Goal: Transaction & Acquisition: Purchase product/service

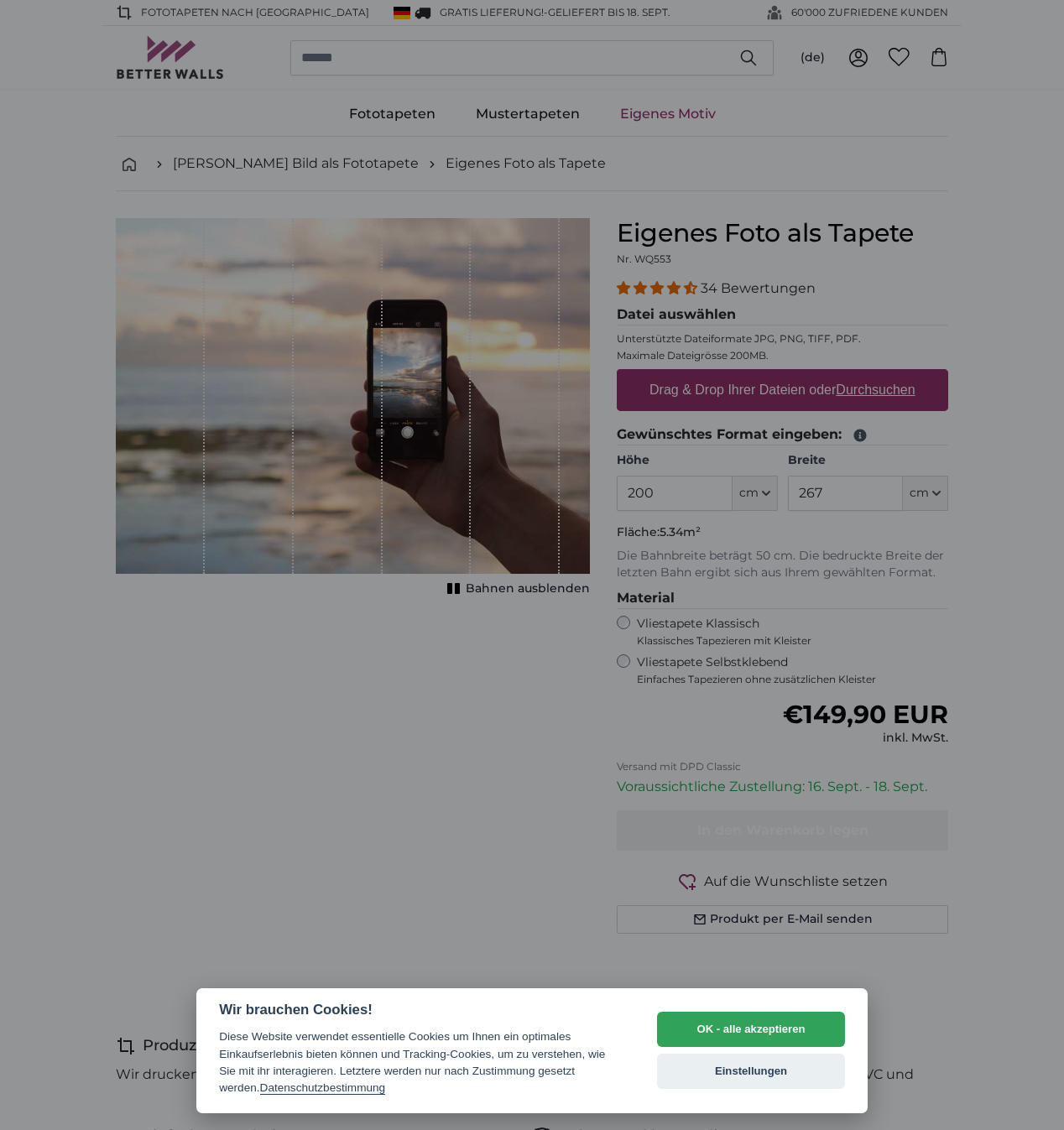
click at [900, 393] on div at bounding box center [532, 565] width 1064 height 1130
click at [705, 1070] on button "Einstellungen" at bounding box center [750, 1070] width 187 height 35
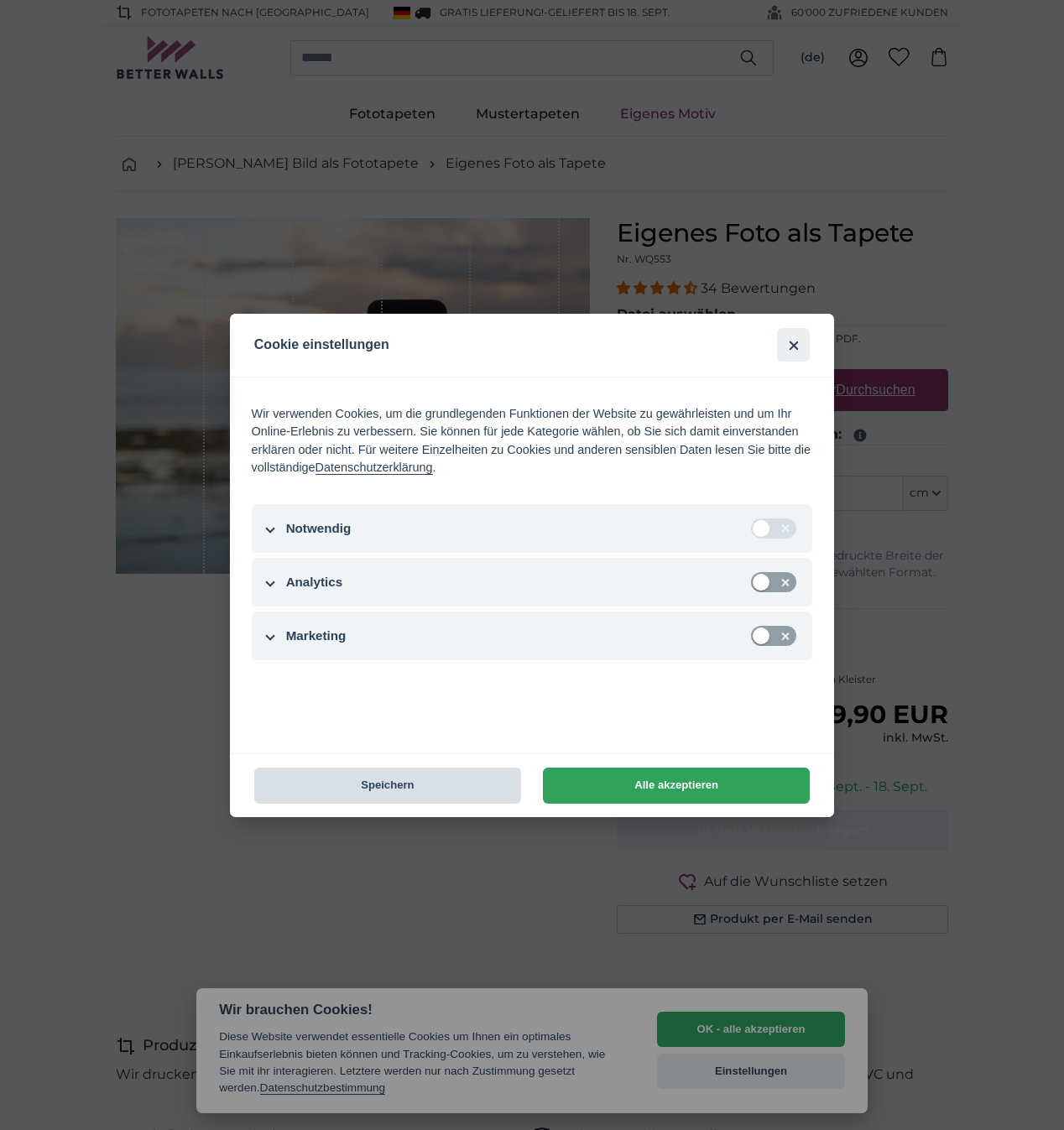
click at [392, 784] on button "Speichern" at bounding box center [388, 786] width 267 height 36
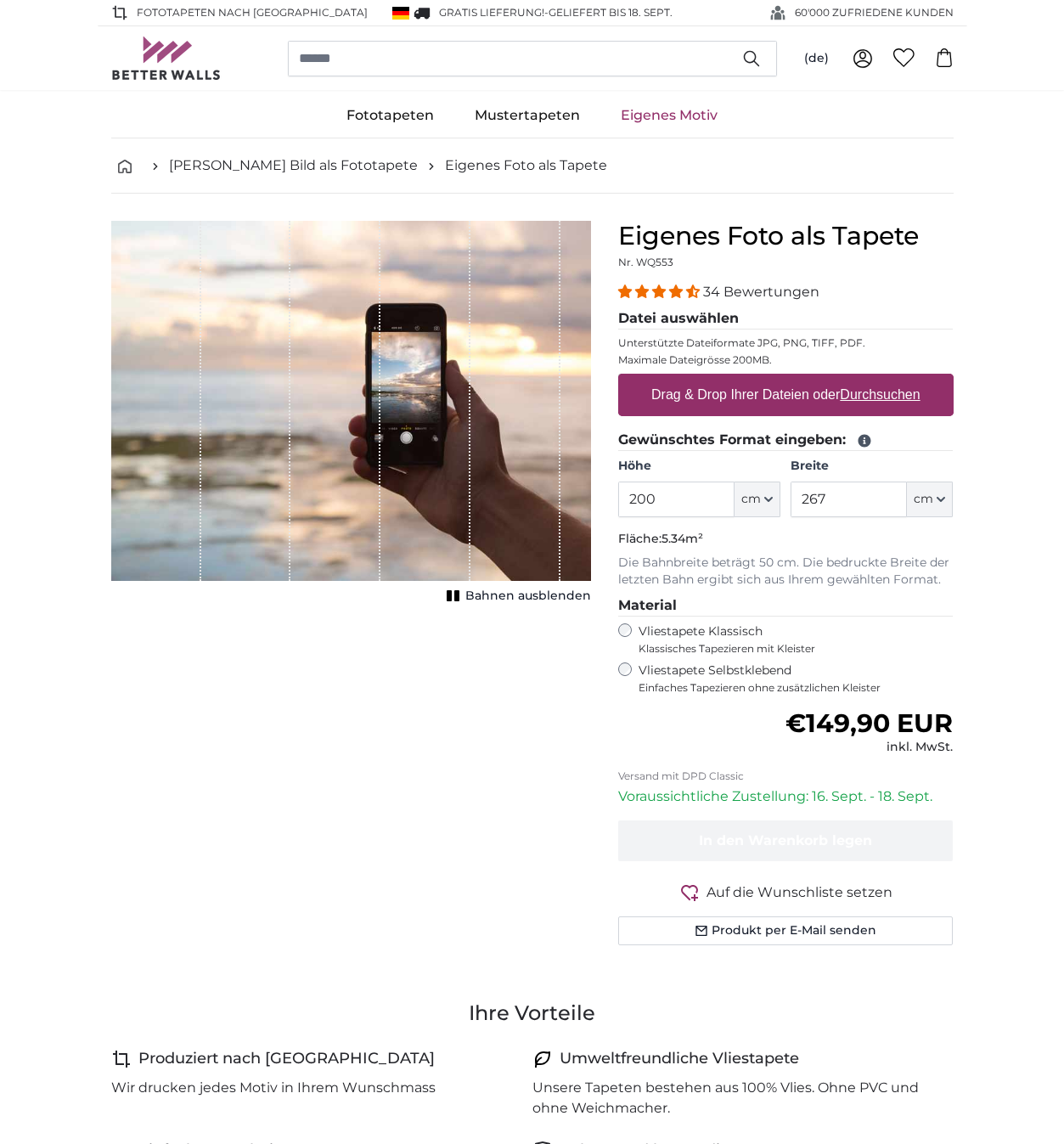
click at [882, 394] on u "Durchsuchen" at bounding box center [879, 394] width 80 height 15
click at [882, 379] on input "Drag & Drop Ihrer Dateien oder Durchsuchen" at bounding box center [785, 377] width 335 height 6
type input "**********"
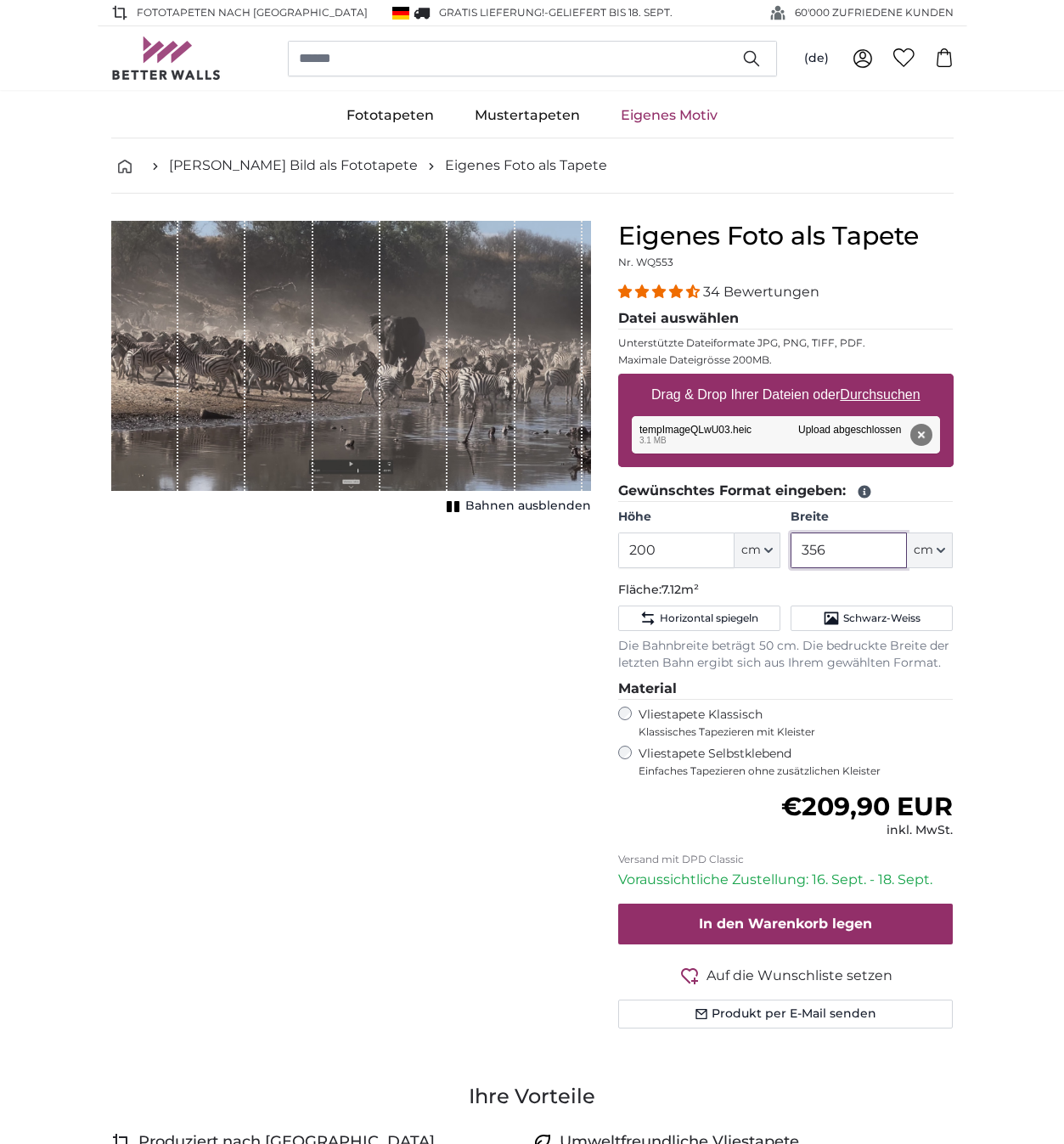
click at [841, 548] on input "356" at bounding box center [848, 550] width 116 height 36
drag, startPoint x: 841, startPoint y: 547, endPoint x: 778, endPoint y: 547, distance: 63.0
click at [778, 547] on div "Höhe 200 ft cm Centimeter (cm) Inches (inch) Feet (ft. in.) Breite 356 ft cm Ce…" at bounding box center [785, 538] width 335 height 60
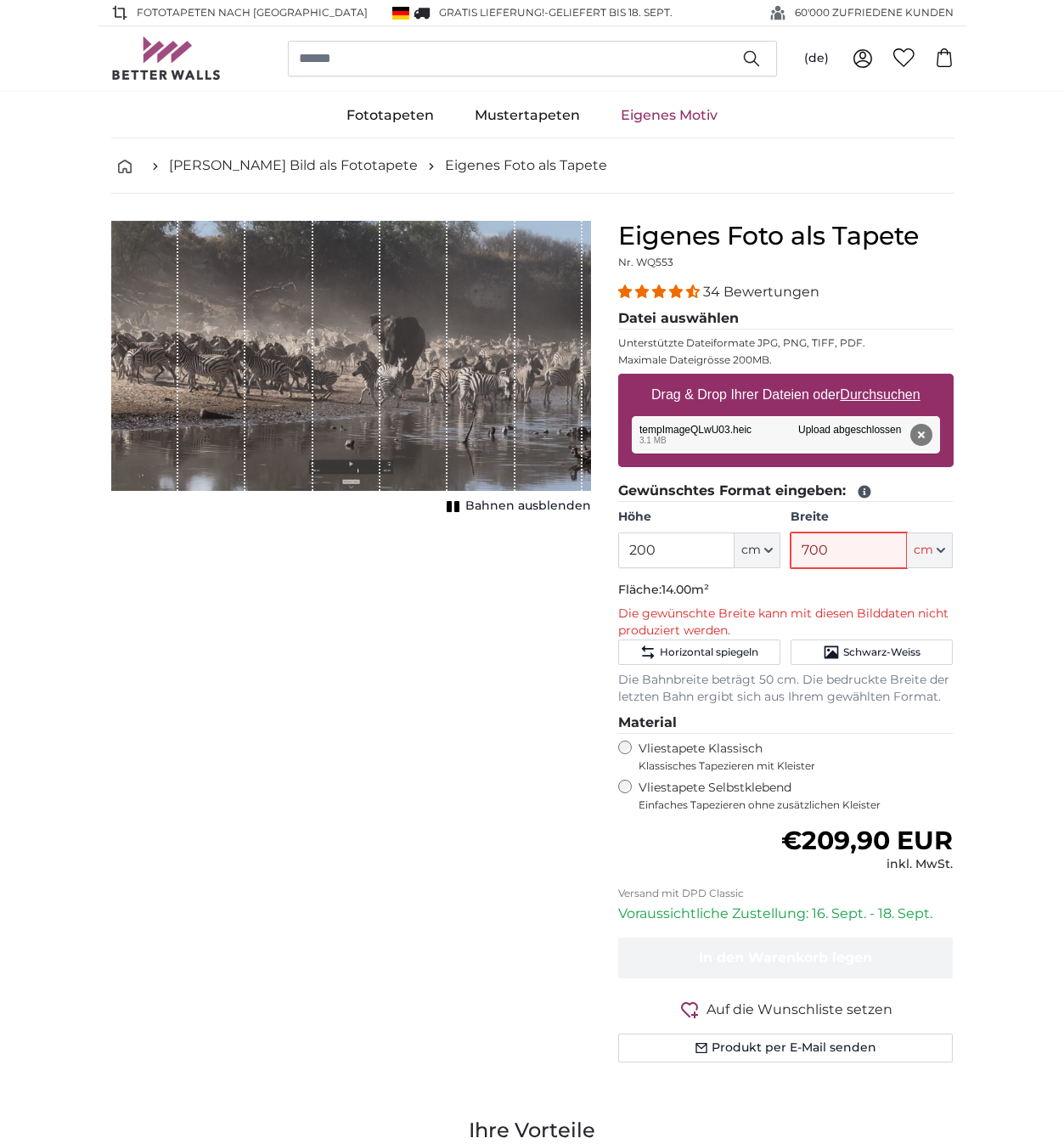
type input "700"
click at [889, 396] on u "Durchsuchen" at bounding box center [879, 394] width 80 height 15
click at [889, 379] on input "Drag & Drop Ihrer Dateien oder Durchsuchen" at bounding box center [785, 377] width 335 height 6
type input "**********"
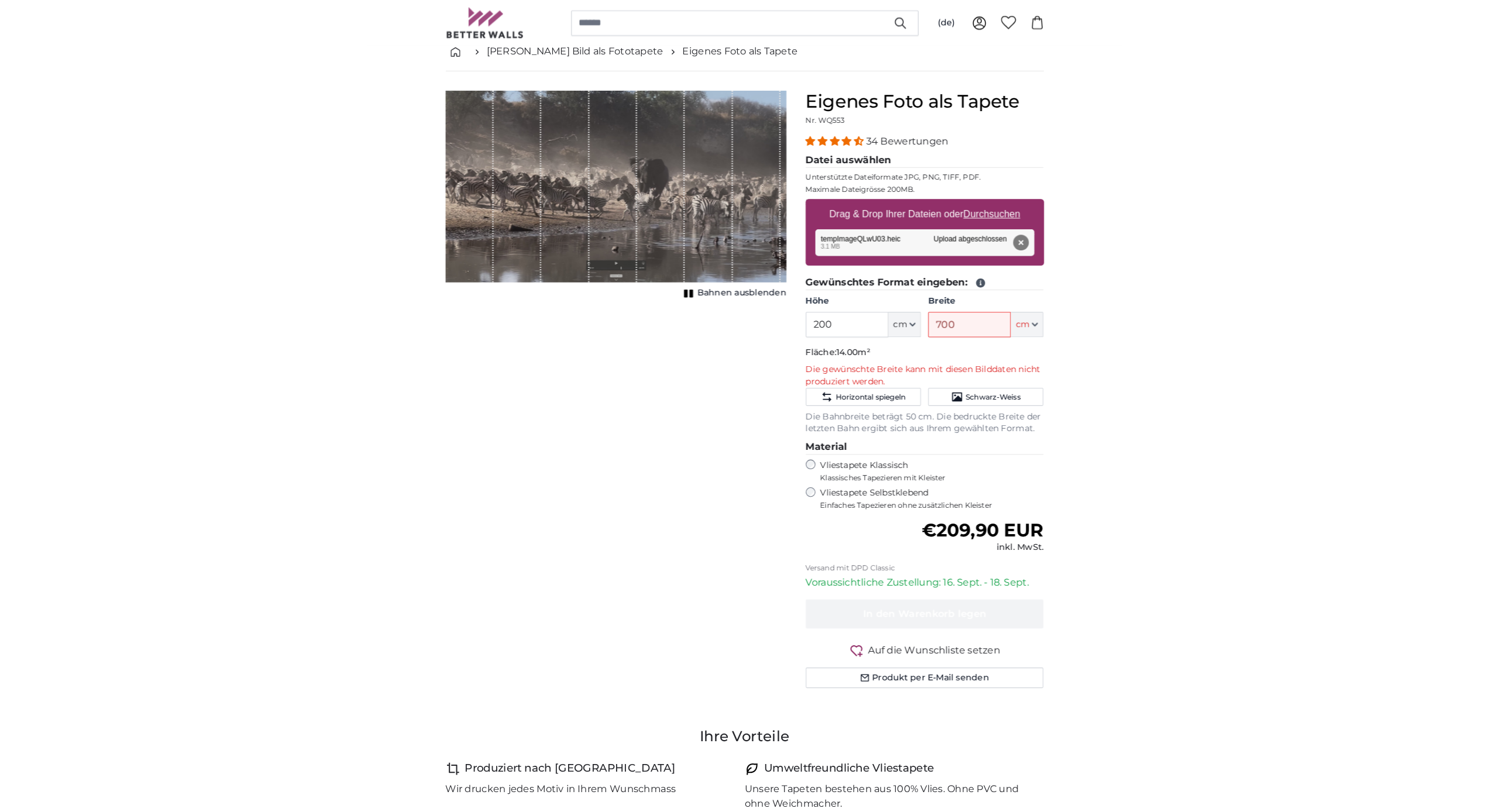
scroll to position [62, 0]
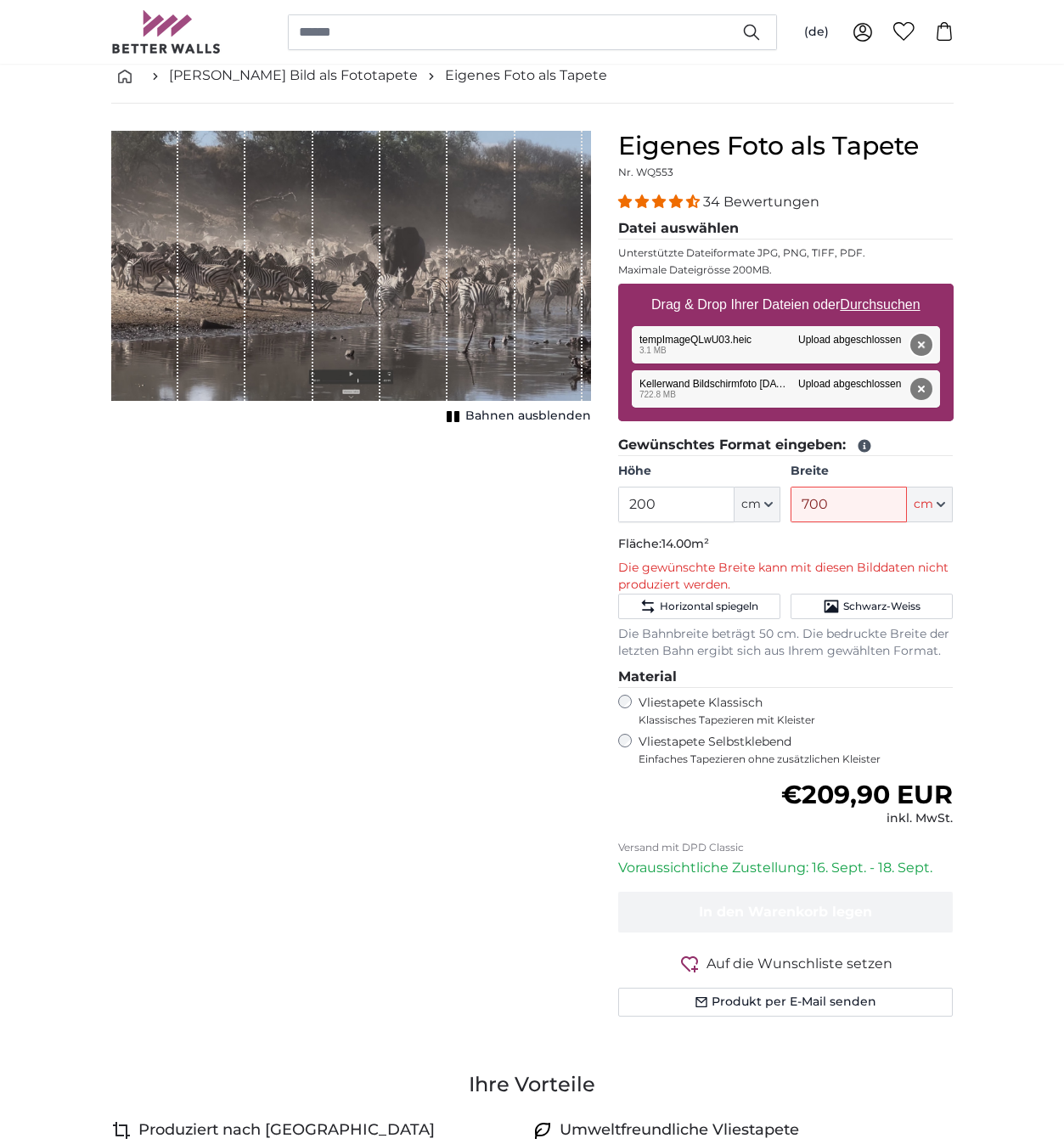
click at [922, 341] on button "Entfernen" at bounding box center [920, 345] width 22 height 22
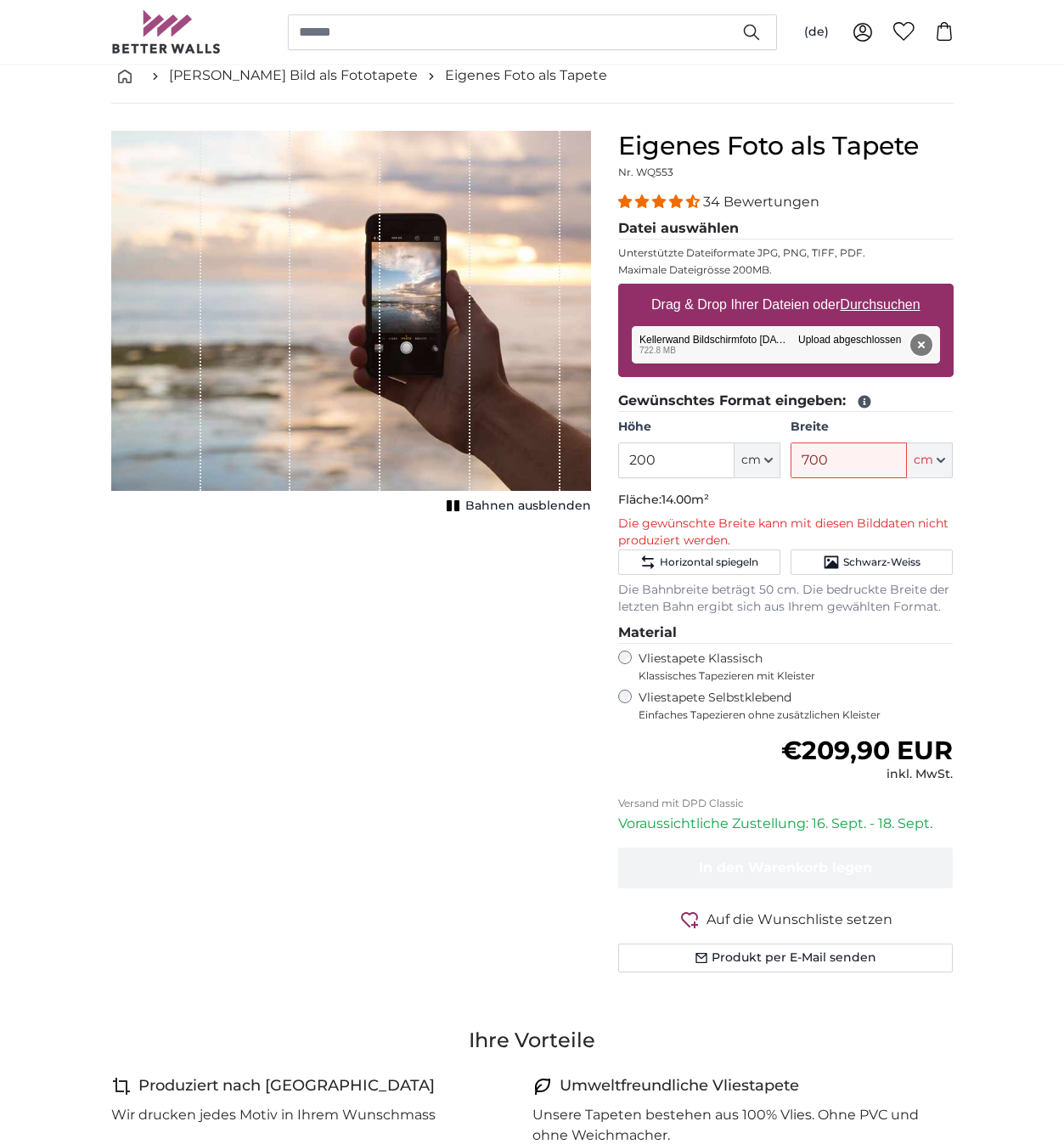
click at [922, 343] on button "Entfernen" at bounding box center [920, 345] width 22 height 22
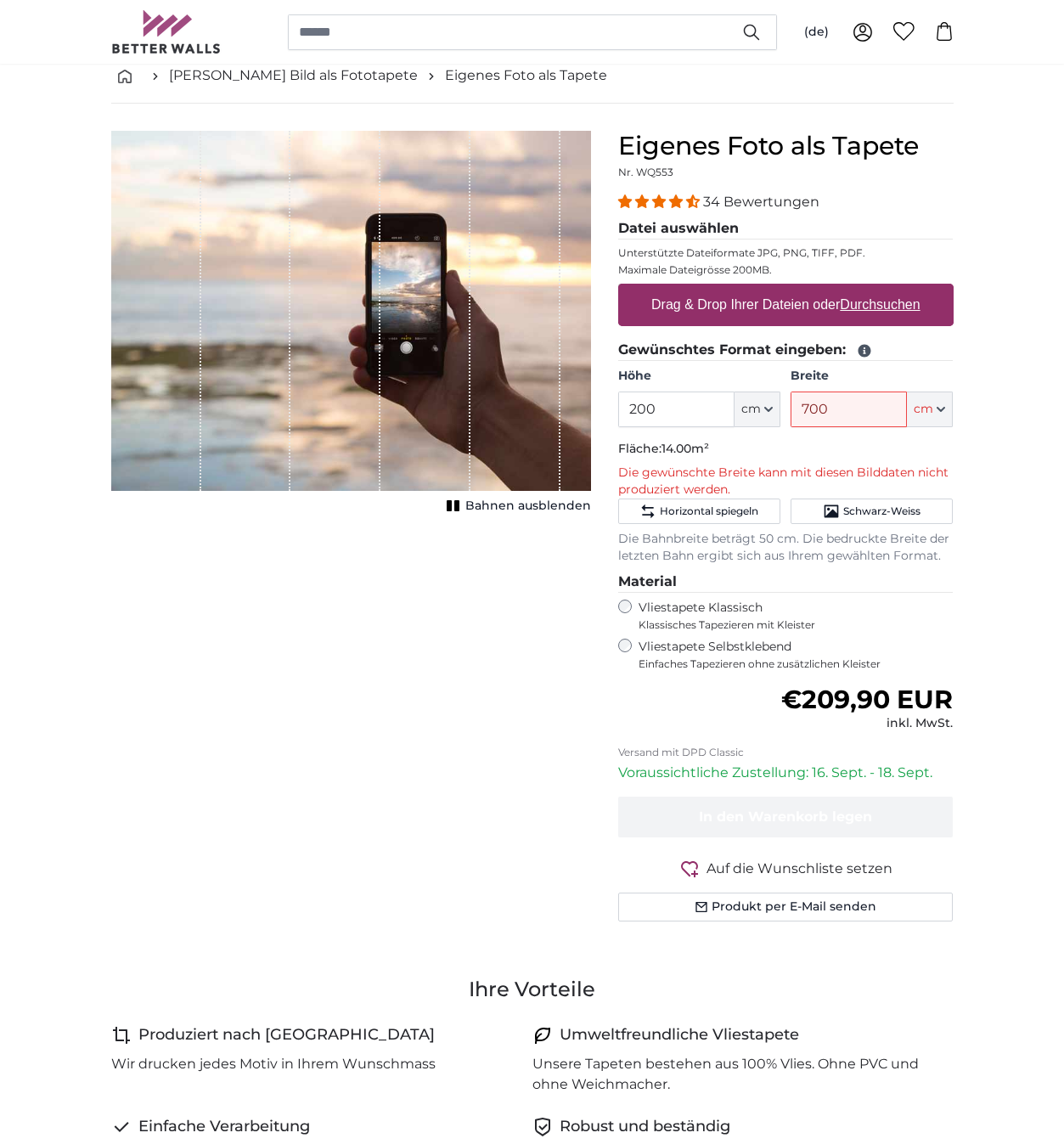
click at [883, 304] on u "Durchsuchen" at bounding box center [879, 304] width 80 height 15
click at [883, 289] on input "Drag & Drop Ihrer Dateien oder Durchsuchen" at bounding box center [785, 286] width 335 height 6
type input "**********"
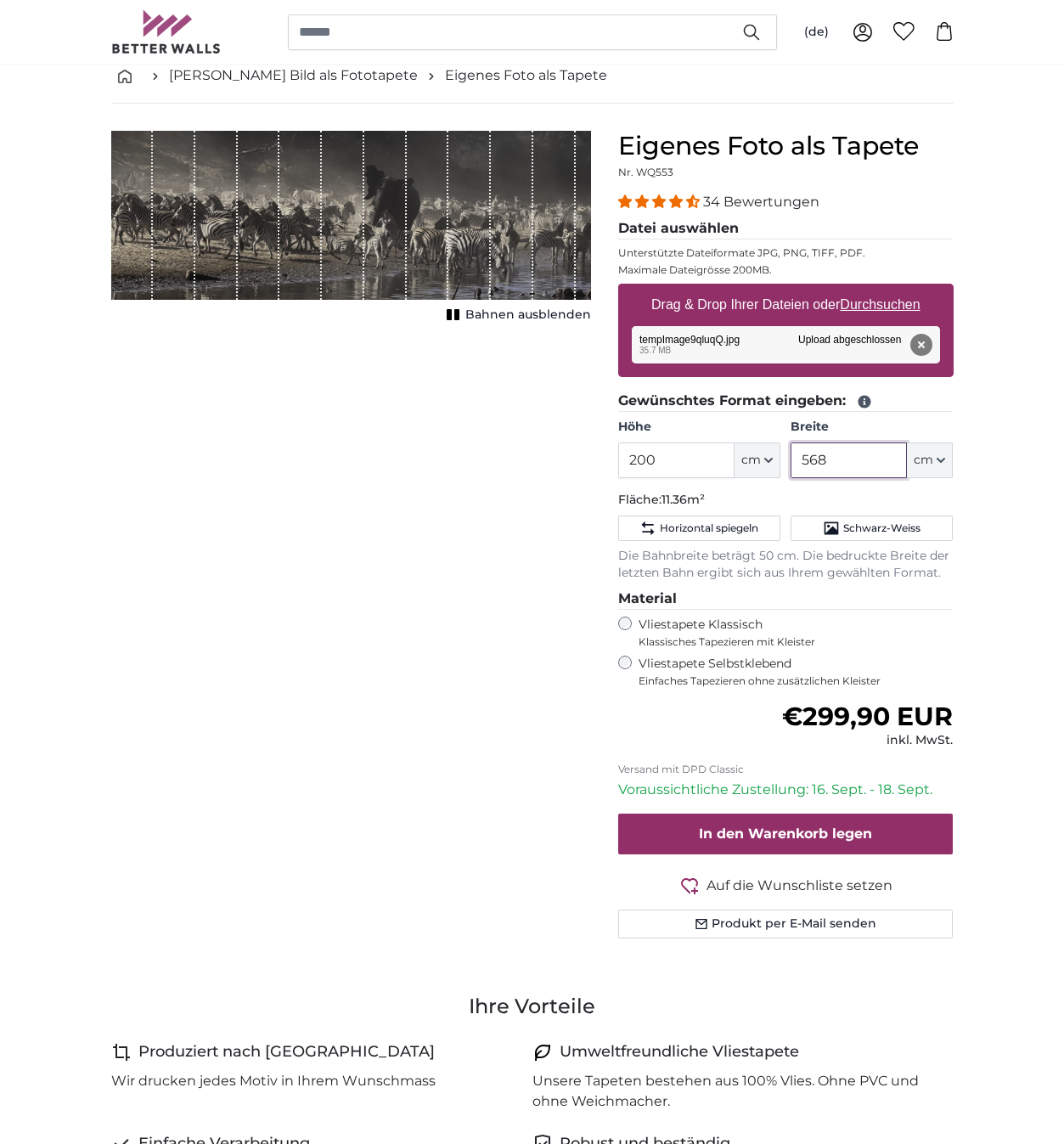
drag, startPoint x: 838, startPoint y: 461, endPoint x: 681, endPoint y: 478, distance: 157.9
click at [681, 478] on fieldset "Gewünschtes Format eingeben: Höhe 200 ft cm Centimeter (cm) Inches (inch) Feet …" at bounding box center [785, 486] width 335 height 191
type input "5"
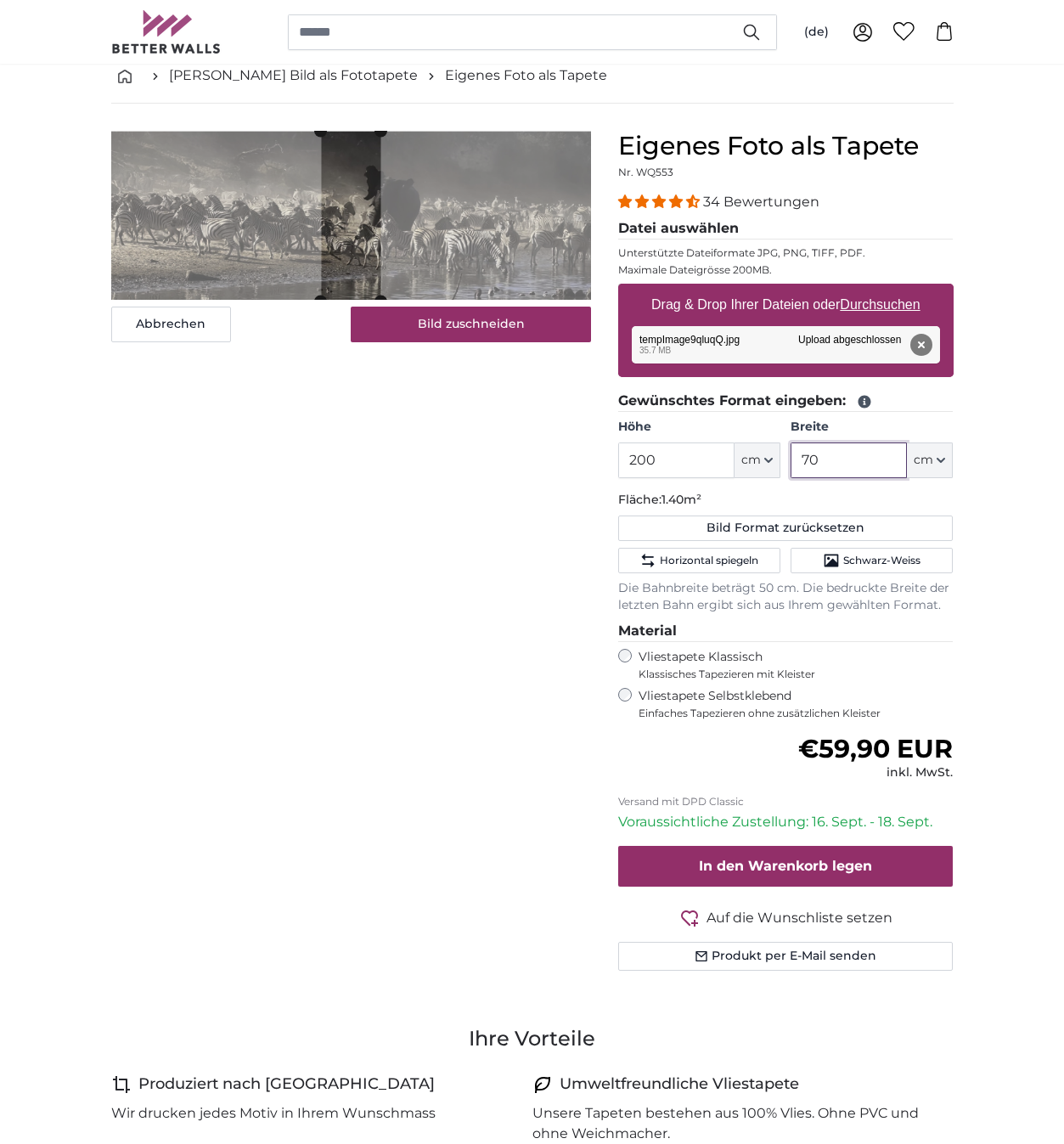
type input "700"
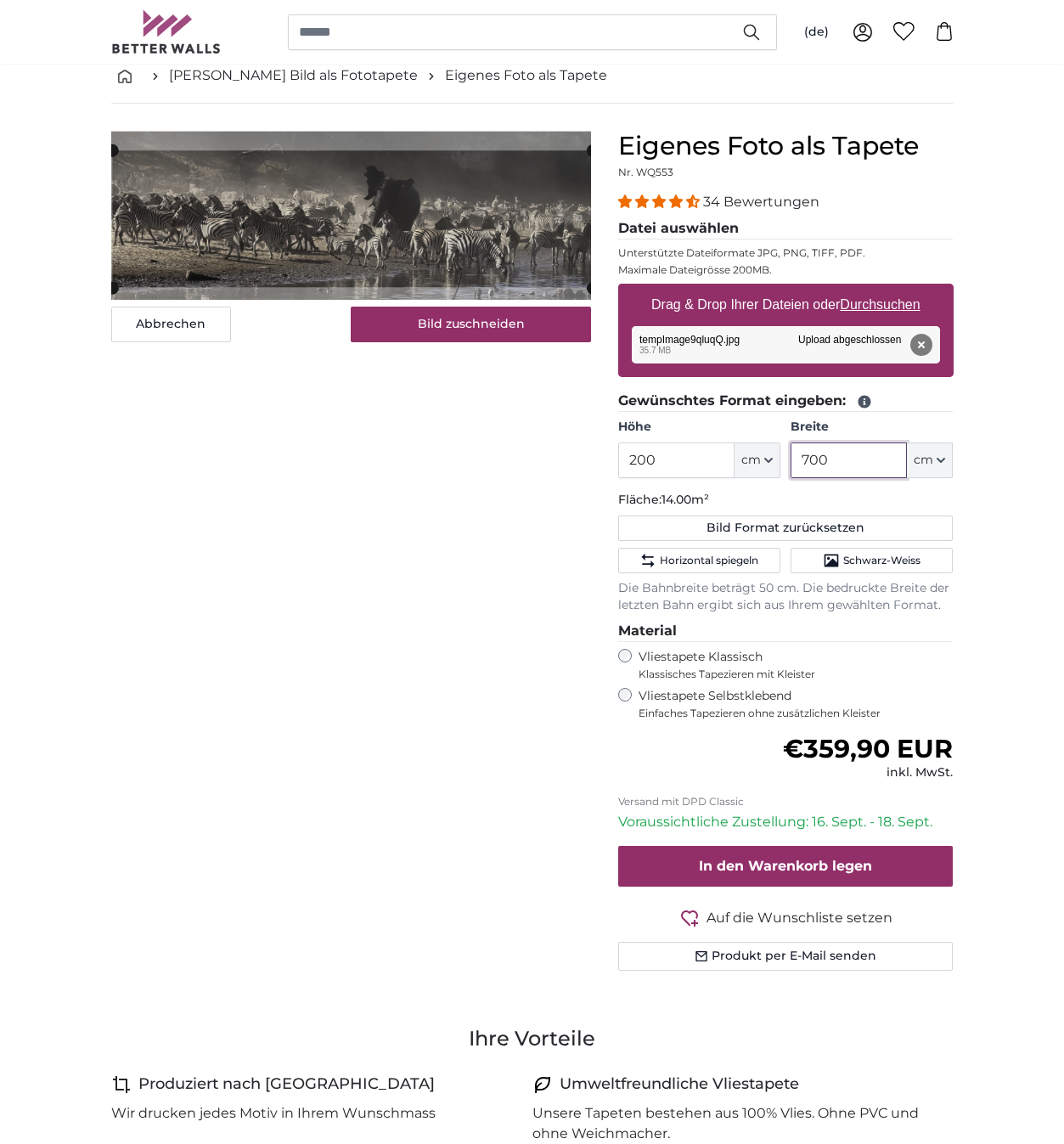
click at [341, 230] on cropper-handle at bounding box center [351, 218] width 479 height 137
type input "700"
click at [422, 330] on button "Bild zuschneiden" at bounding box center [471, 324] width 240 height 36
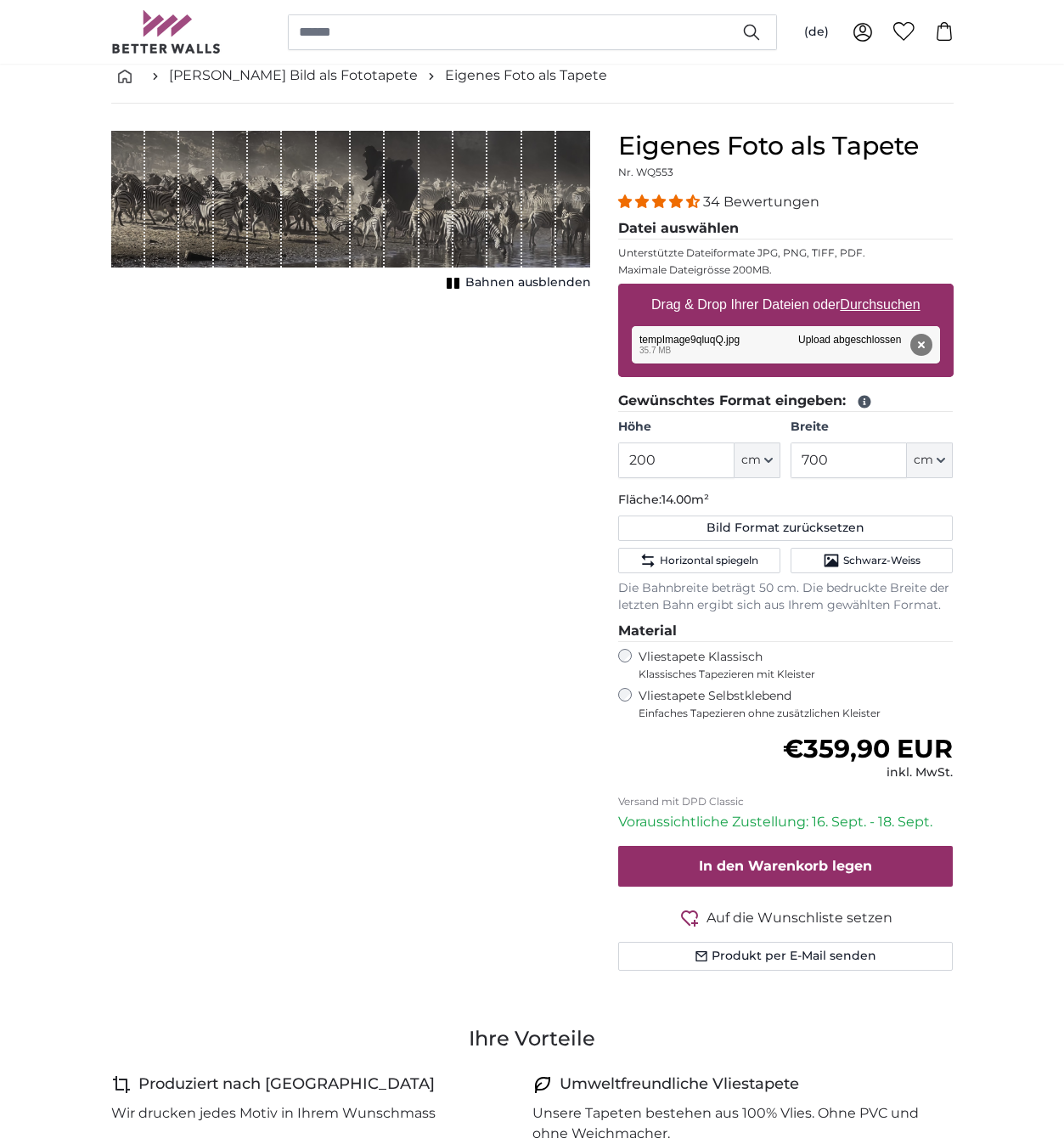
click at [469, 283] on span "Bahnen ausblenden" at bounding box center [528, 282] width 126 height 17
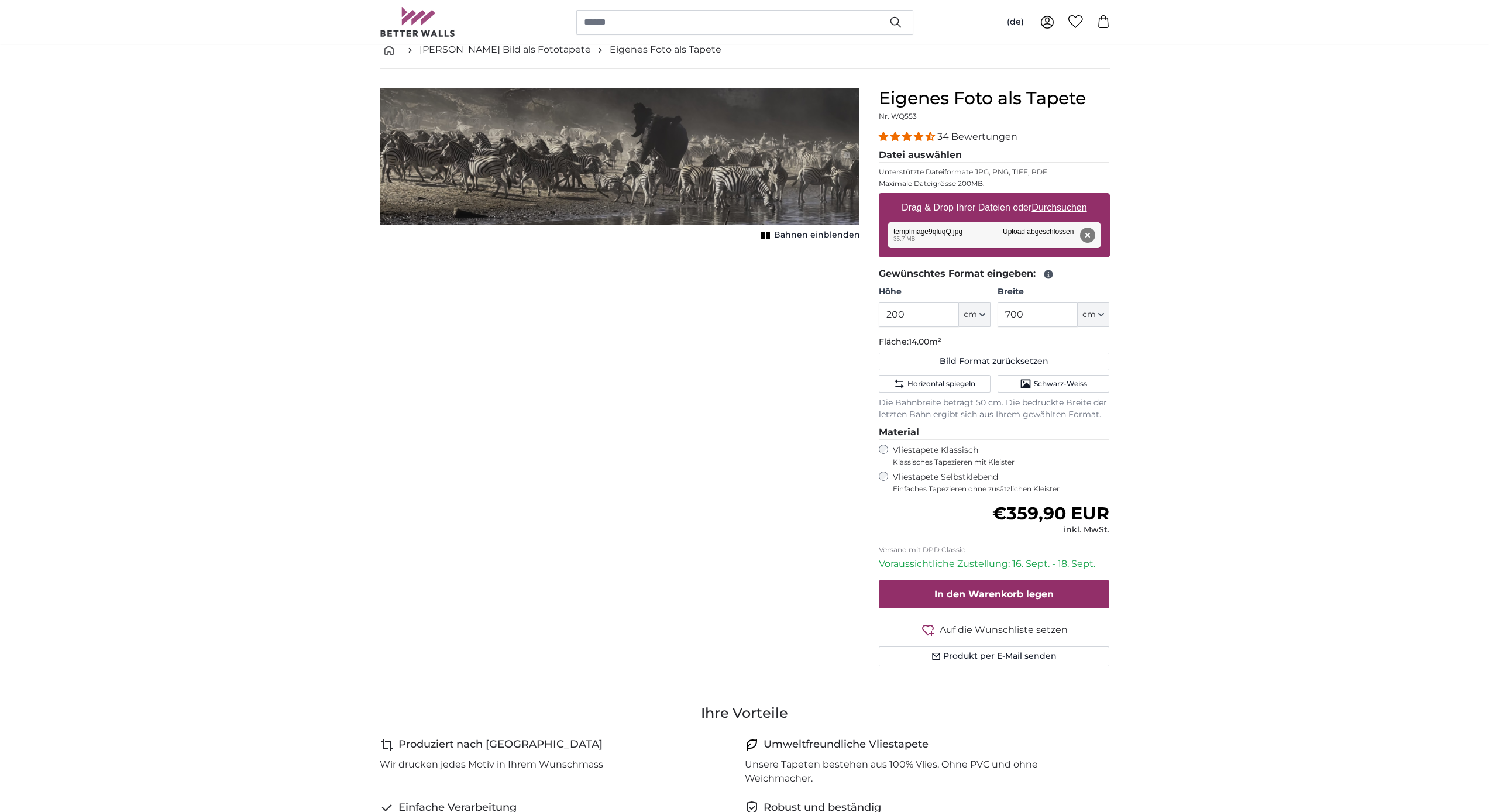
scroll to position [4, 0]
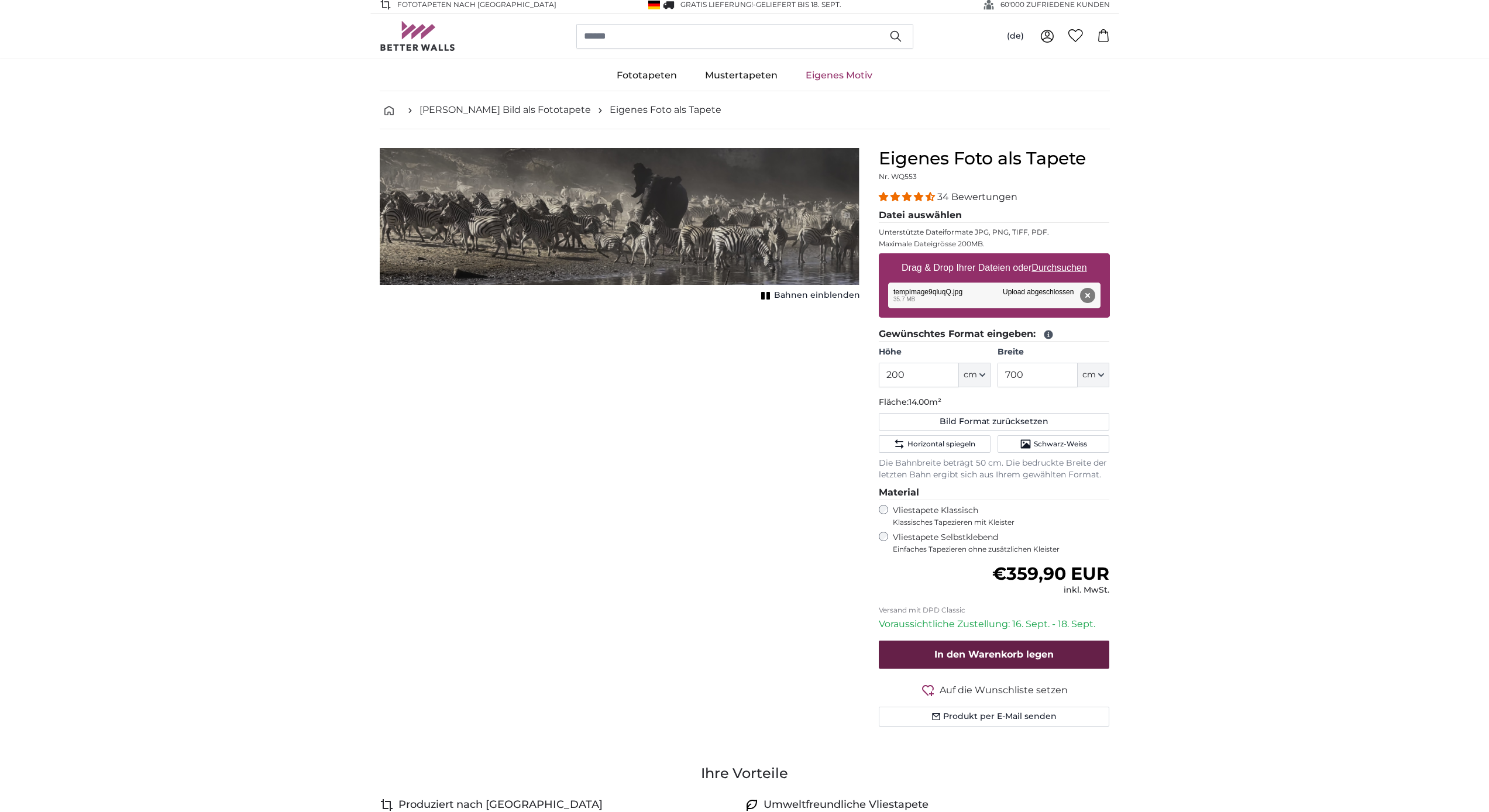
click at [742, 648] on span "In den Warenkorb legen" at bounding box center [994, 654] width 119 height 11
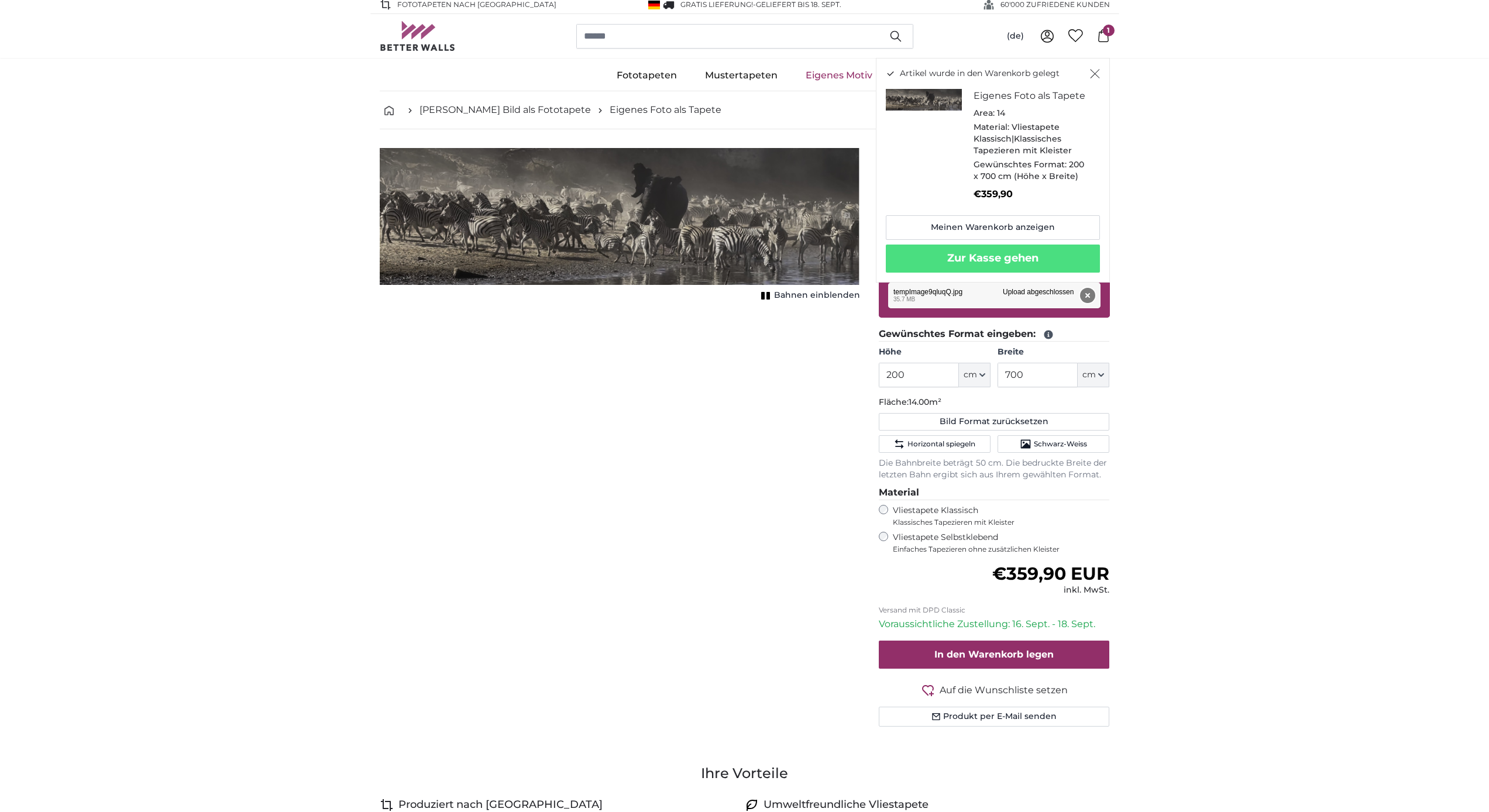
click at [742, 293] on button "Entfernen" at bounding box center [1087, 296] width 15 height 15
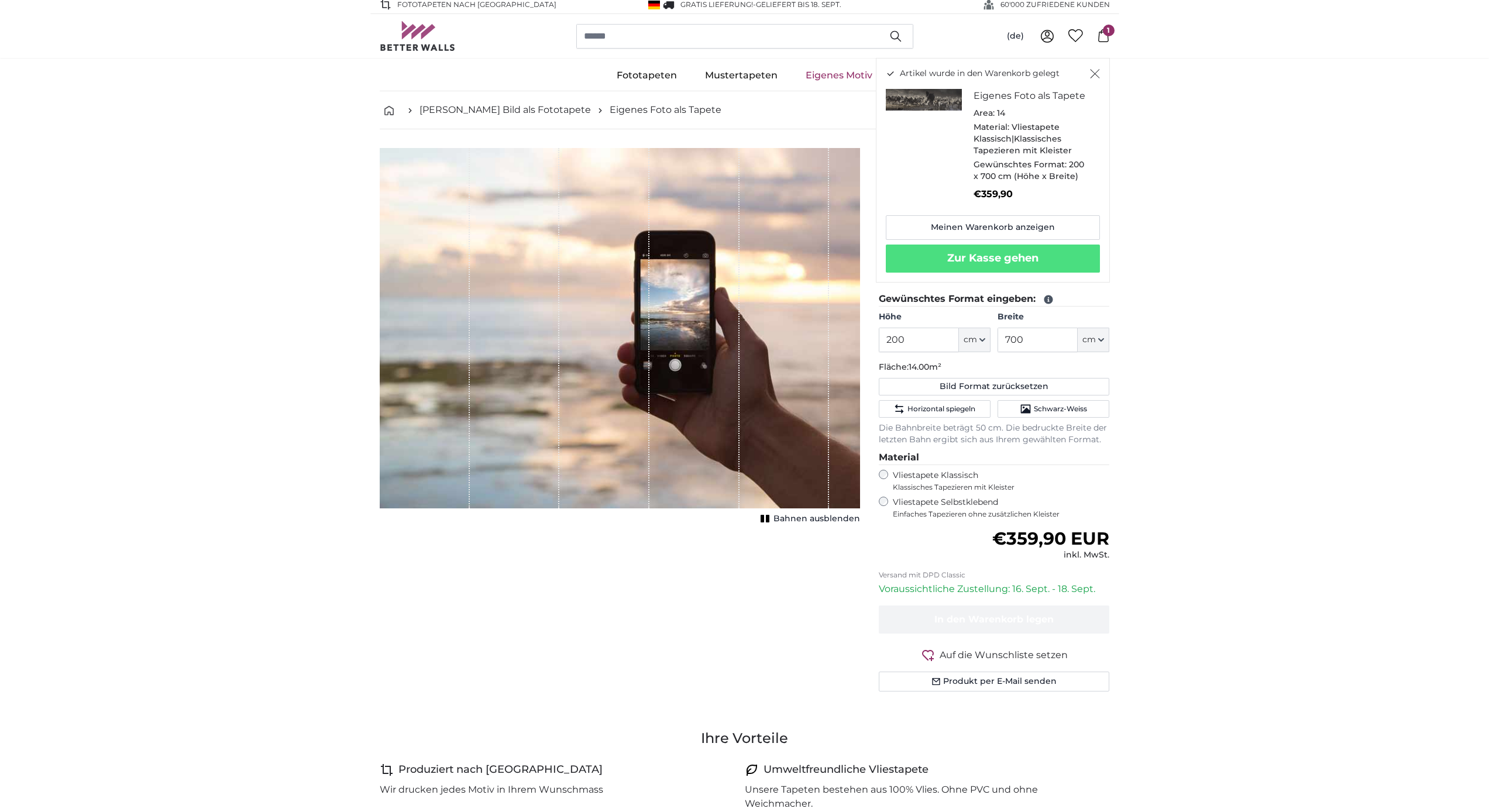
scroll to position [0, 0]
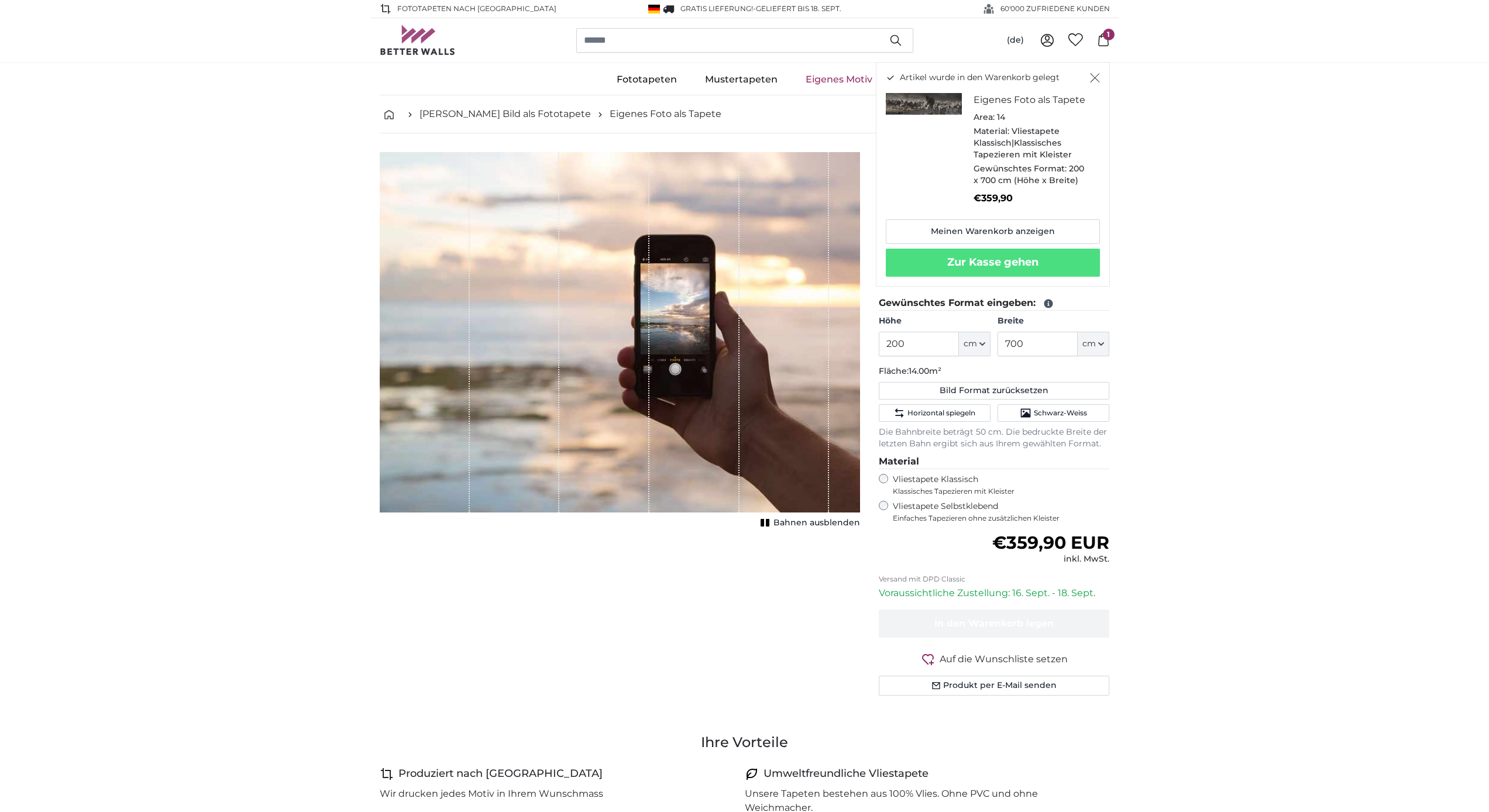
click at [742, 74] on icon "Schließen" at bounding box center [1095, 78] width 10 height 9
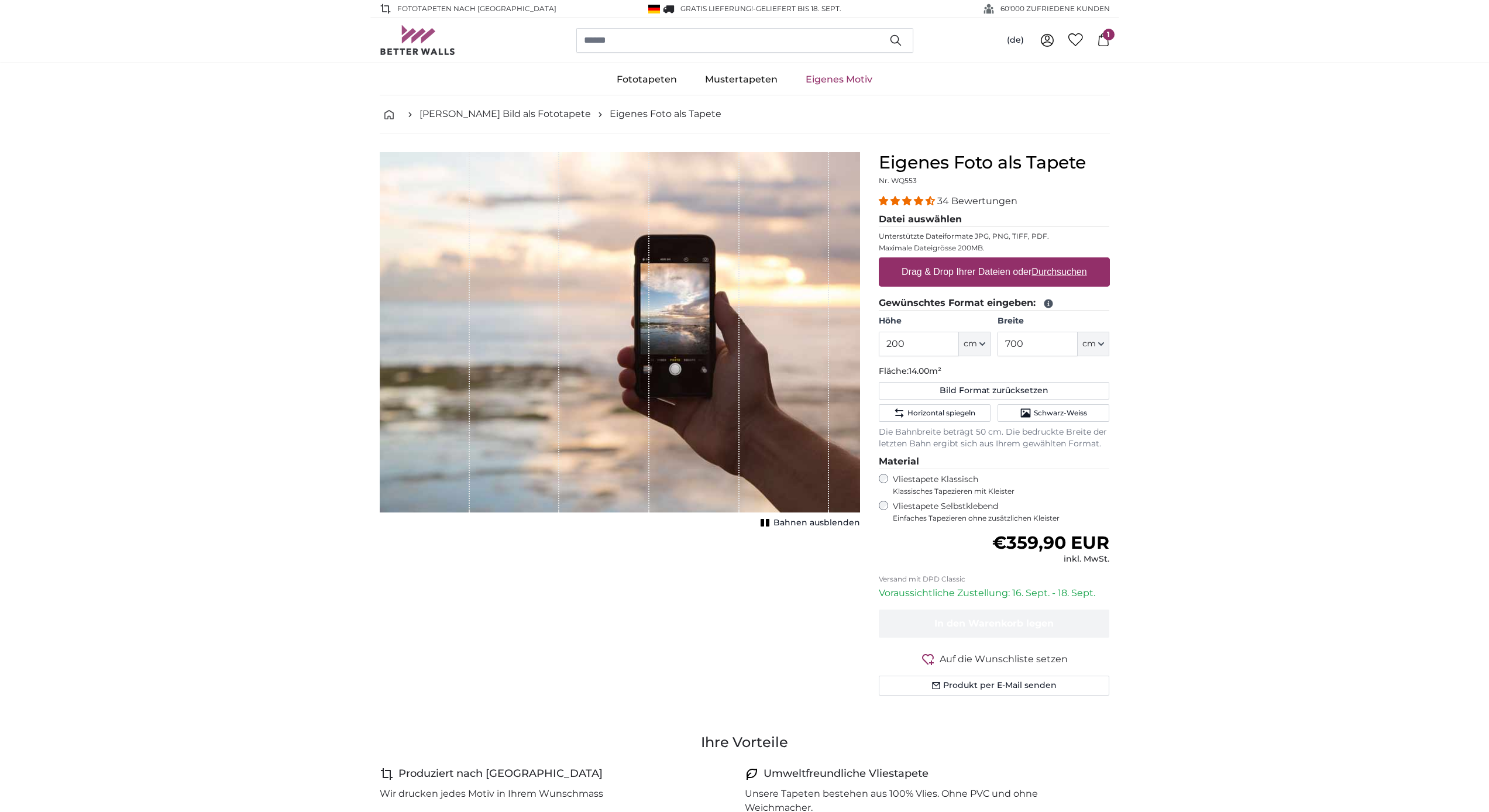
click at [742, 272] on u "Durchsuchen" at bounding box center [1059, 272] width 55 height 10
click at [742, 261] on input "Drag & Drop Ihrer Dateien oder Durchsuchen" at bounding box center [994, 260] width 231 height 4
type input "**********"
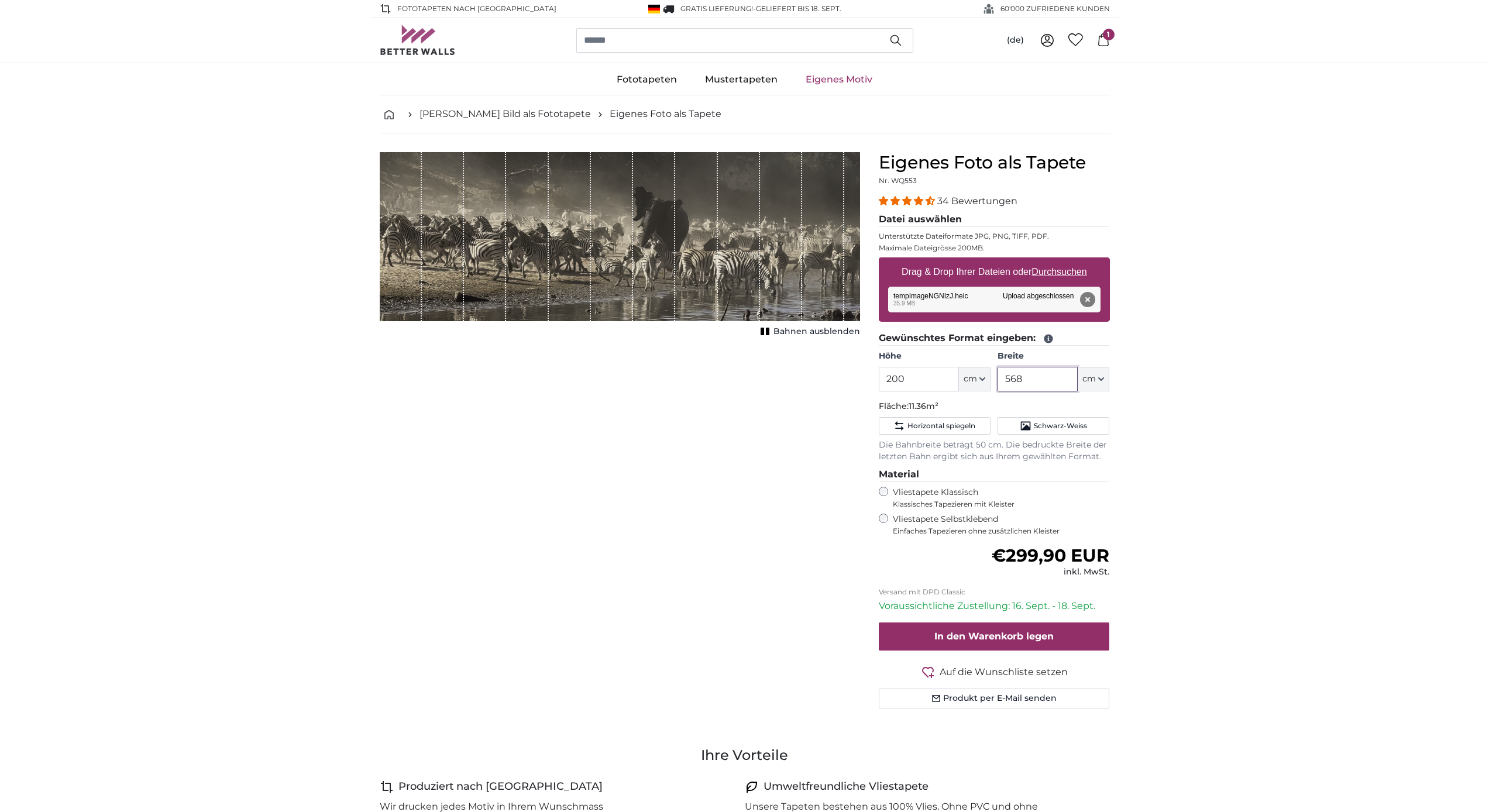
drag, startPoint x: 1050, startPoint y: 382, endPoint x: 997, endPoint y: 380, distance: 53.0
click at [742, 380] on input "568" at bounding box center [1037, 379] width 80 height 25
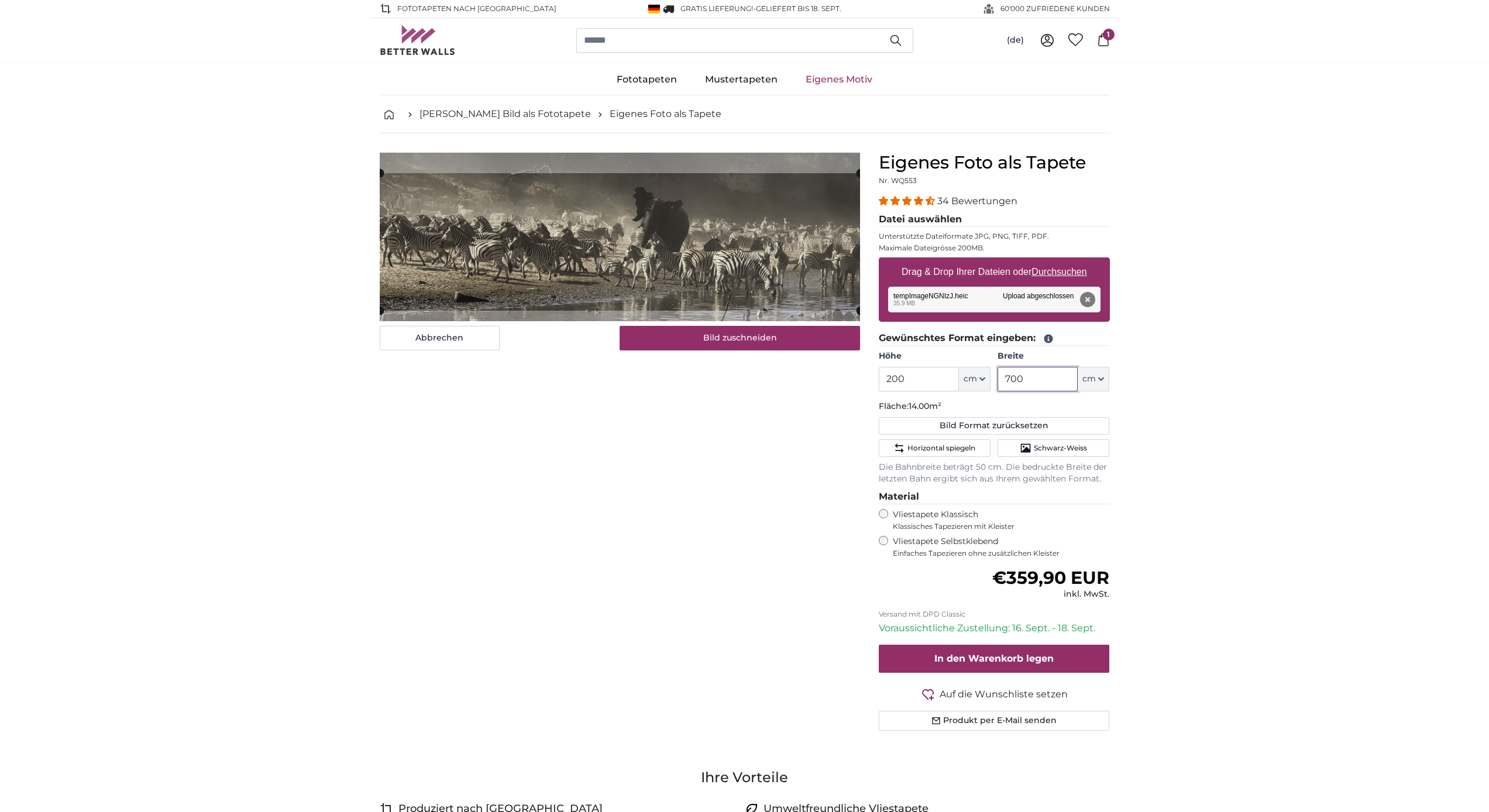
click at [684, 262] on cropper-handle at bounding box center [620, 242] width 481 height 138
type input "700"
click at [701, 343] on button "Bild zuschneiden" at bounding box center [740, 338] width 241 height 25
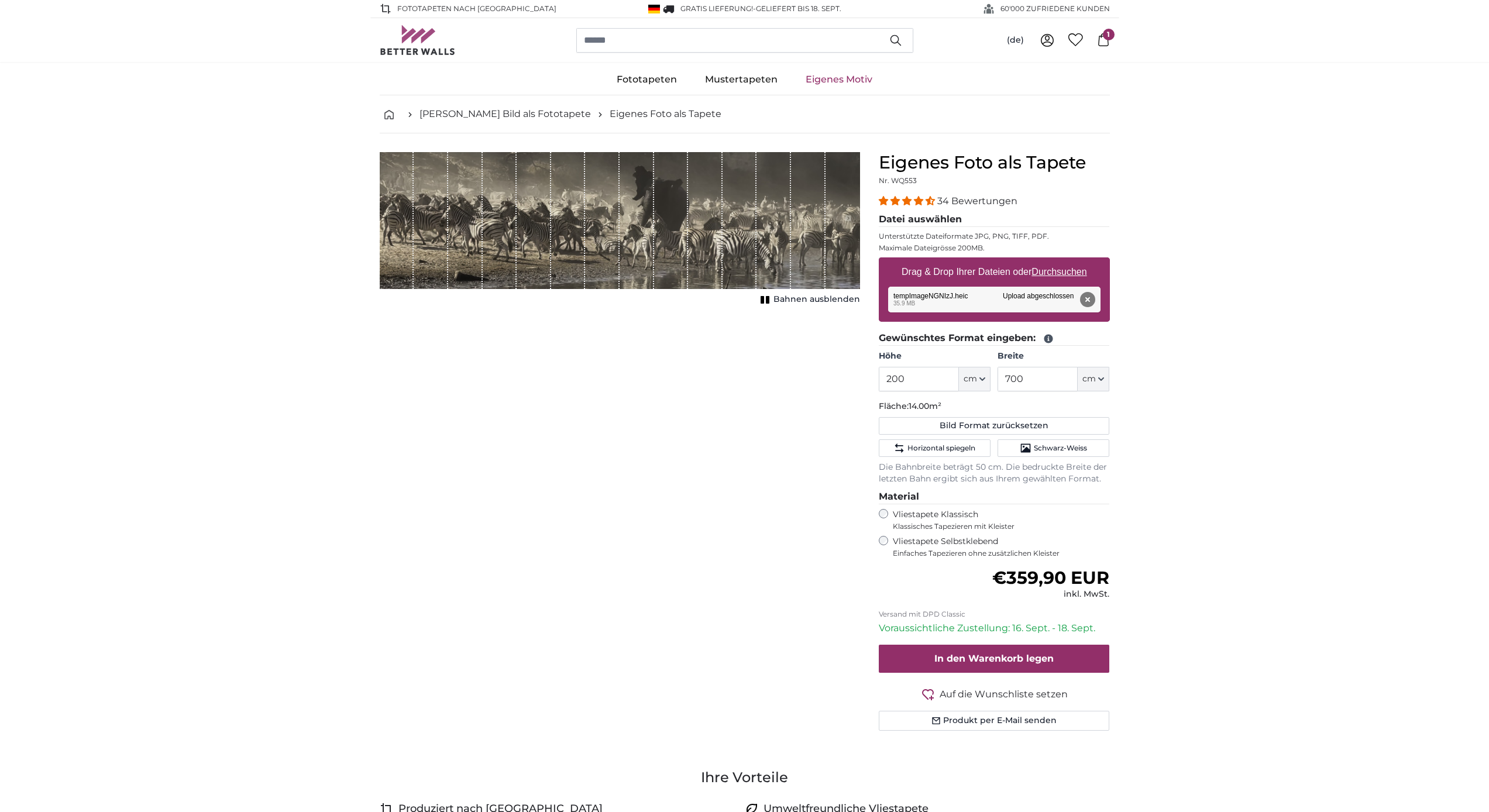
click at [742, 297] on span "Bahnen ausblenden" at bounding box center [817, 299] width 87 height 12
click at [742, 653] on span "In den Warenkorb legen" at bounding box center [994, 659] width 119 height 11
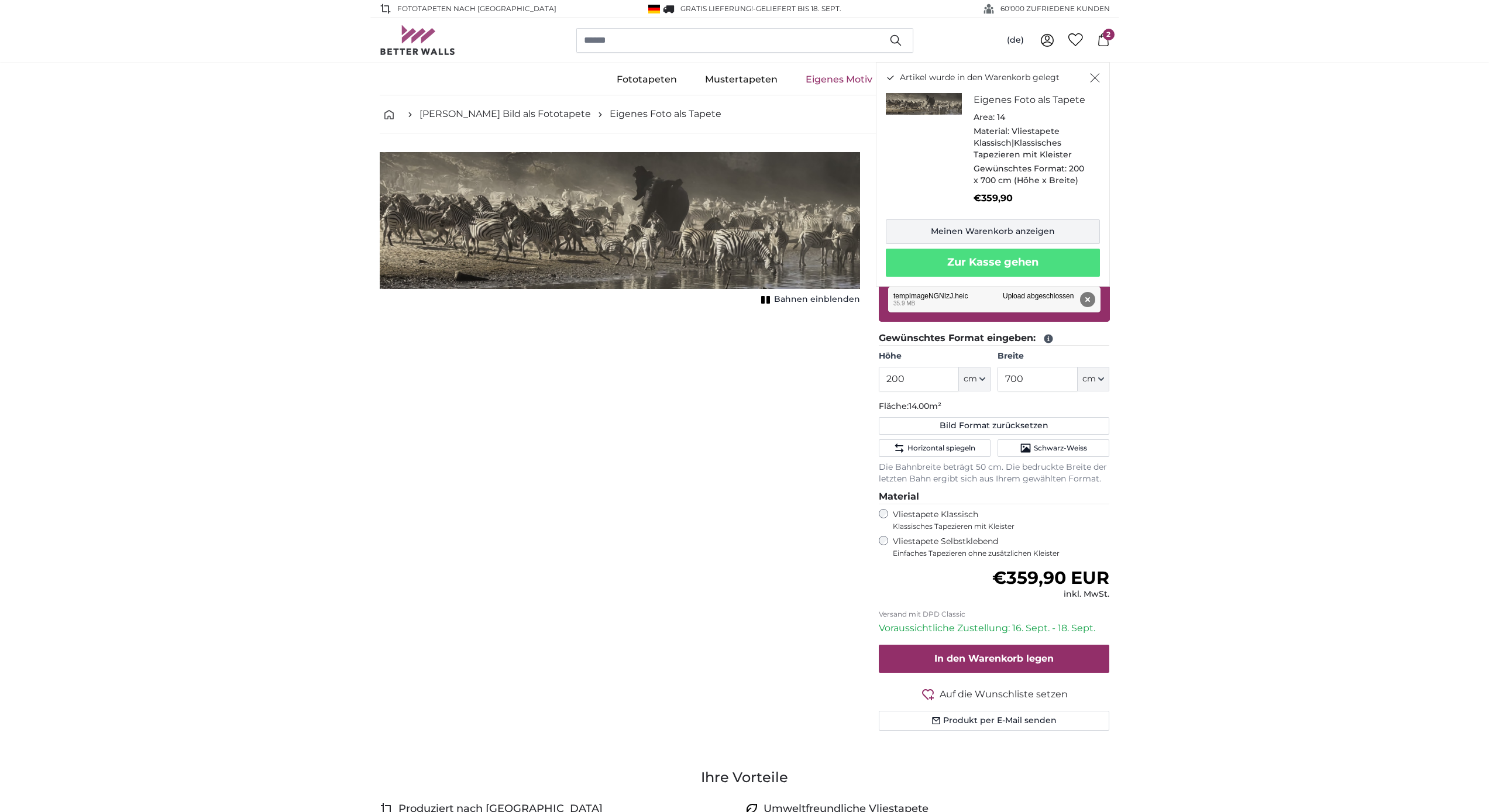
click at [742, 229] on link "Meinen Warenkorb anzeigen" at bounding box center [992, 231] width 214 height 25
